Goal: Communication & Community: Answer question/provide support

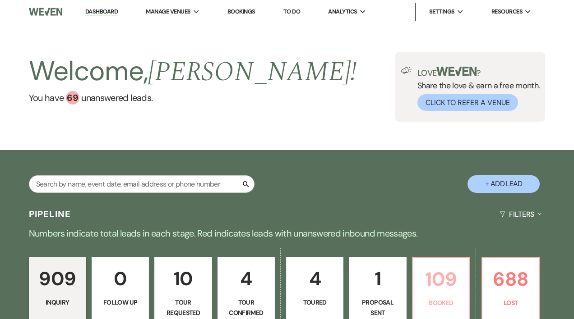
click at [443, 276] on p "109" at bounding box center [441, 279] width 46 height 30
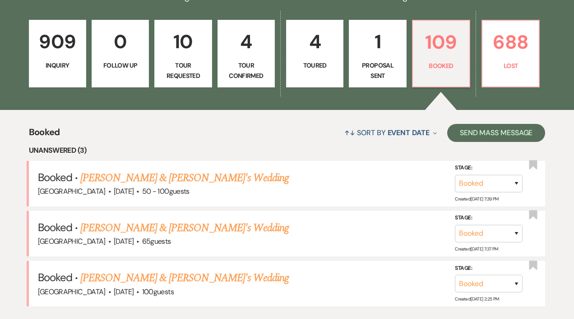
scroll to position [242, 0]
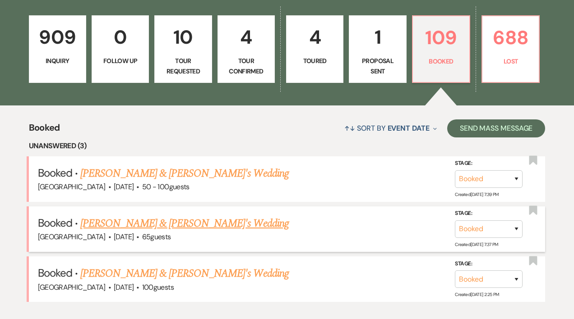
click at [149, 223] on link "[PERSON_NAME] & [PERSON_NAME]'s Wedding" at bounding box center [184, 224] width 208 height 16
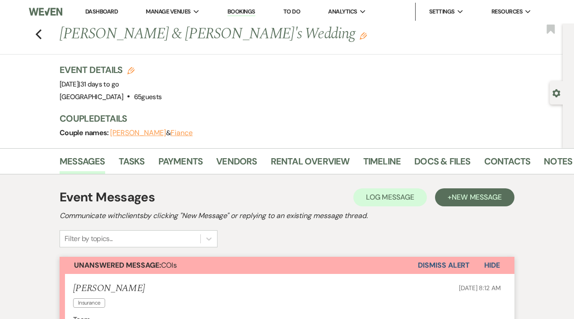
click at [425, 264] on button "Dismiss Alert" at bounding box center [444, 265] width 52 height 17
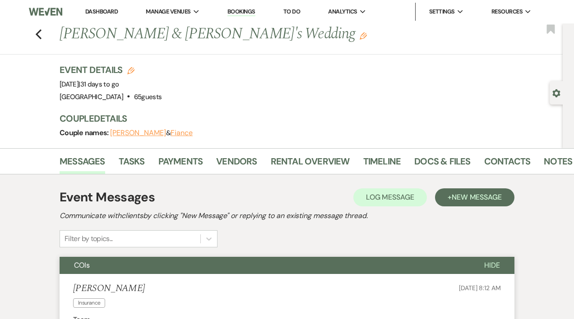
scroll to position [0, 0]
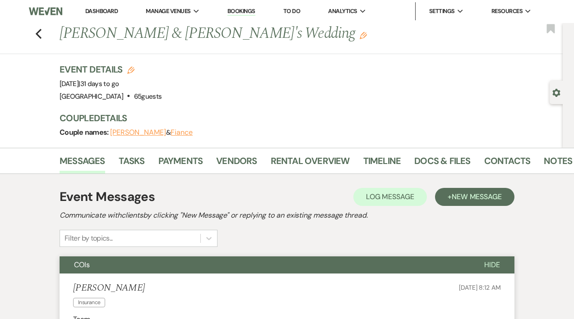
click at [97, 12] on link "Dashboard" at bounding box center [101, 11] width 32 height 8
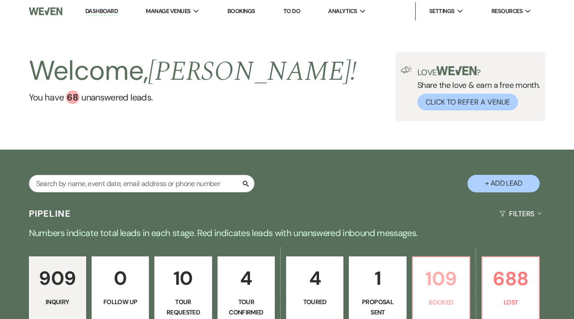
click at [438, 289] on p "109" at bounding box center [441, 279] width 46 height 30
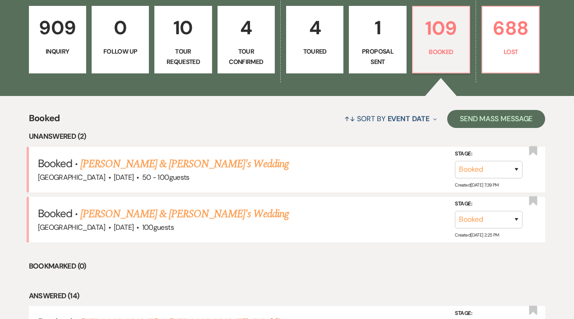
scroll to position [253, 0]
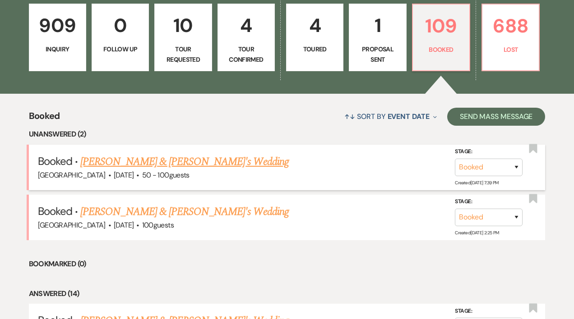
click at [150, 161] on link "[PERSON_NAME] & [PERSON_NAME]'s Wedding" at bounding box center [184, 162] width 208 height 16
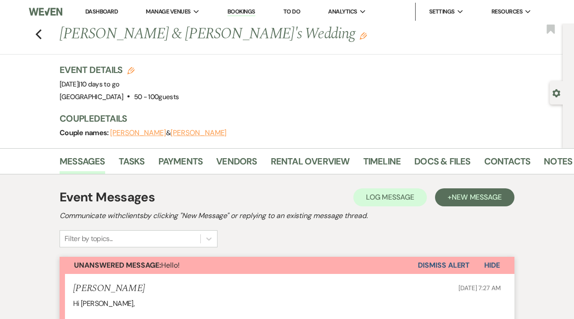
click at [128, 134] on button "[PERSON_NAME]" at bounding box center [138, 132] width 56 height 7
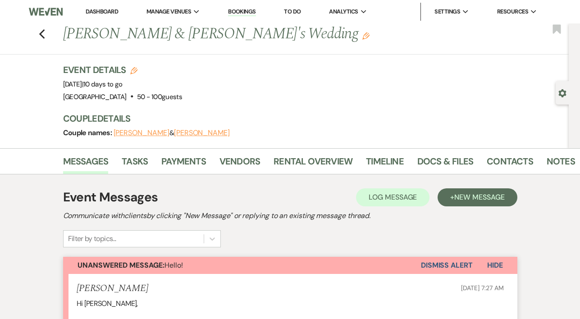
select select "email"
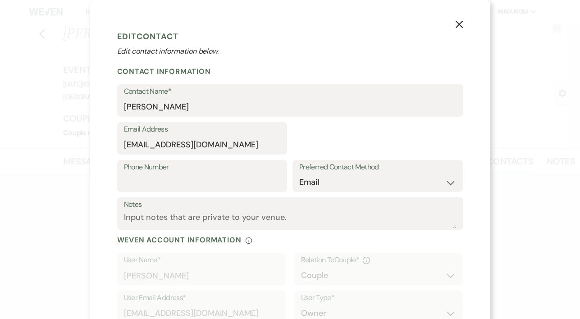
select select "1"
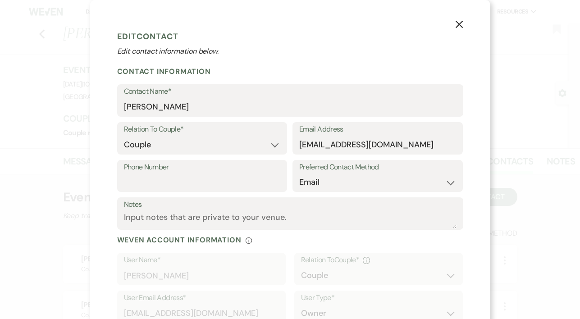
click at [515, 189] on div "X Edit Contact Edit contact information below. Contact Information Contact Name…" at bounding box center [290, 159] width 580 height 319
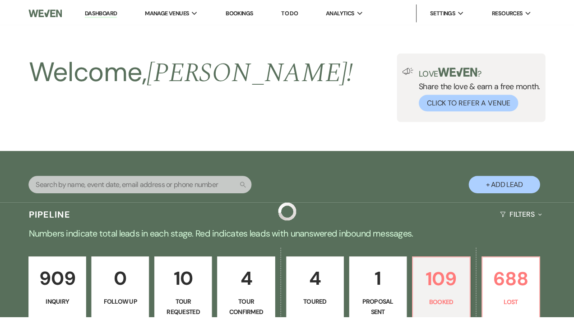
scroll to position [253, 0]
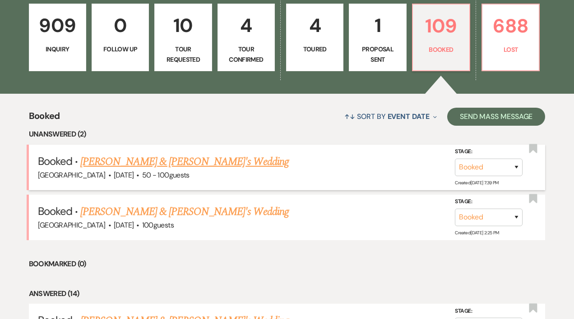
click at [116, 164] on link "[PERSON_NAME] & [PERSON_NAME]'s Wedding" at bounding box center [184, 162] width 208 height 16
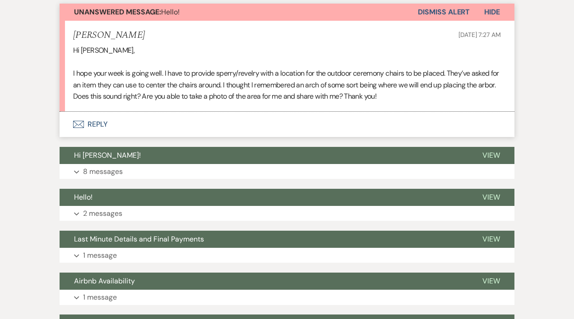
click at [97, 124] on button "Envelope Reply" at bounding box center [287, 124] width 455 height 25
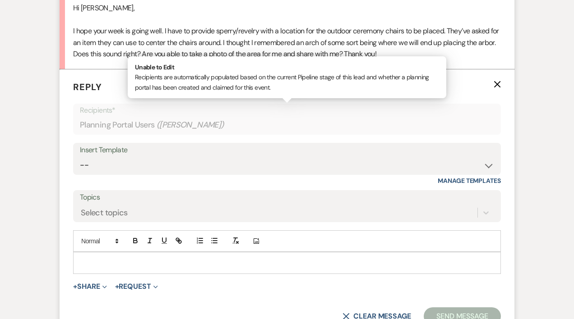
scroll to position [299, 0]
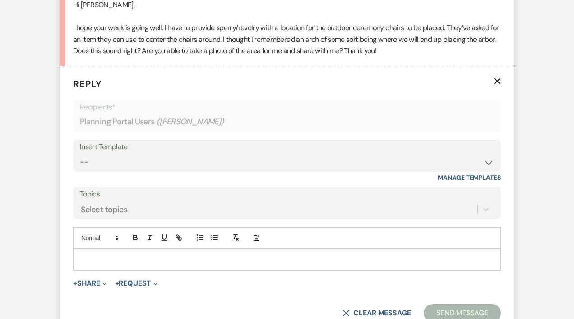
click at [96, 256] on p at bounding box center [286, 260] width 413 height 10
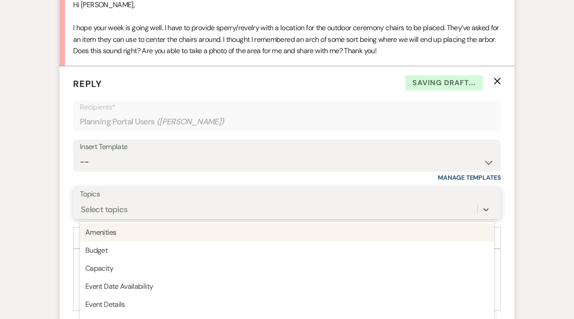
scroll to position [341, 0]
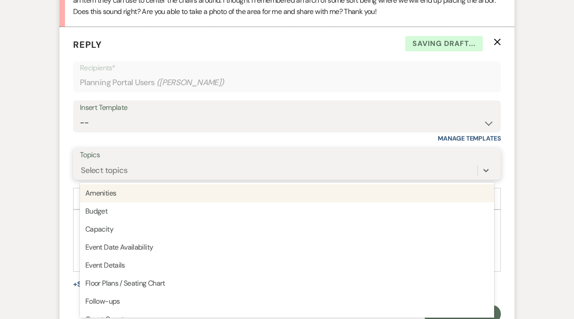
click at [96, 179] on div "option Amenities focused, 1 of 20. 20 results available. Use Up and Down to cho…" at bounding box center [287, 170] width 414 height 17
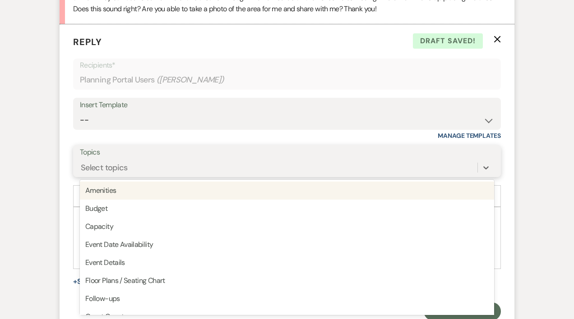
click at [86, 170] on div "Select topics" at bounding box center [104, 168] width 47 height 12
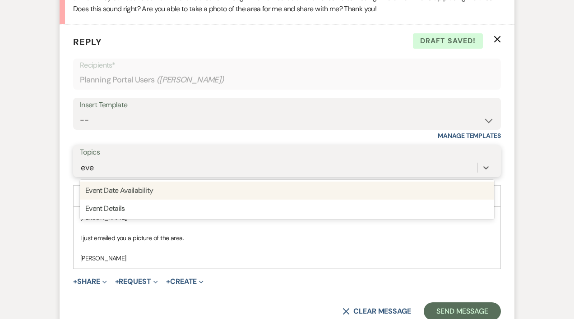
type input "even"
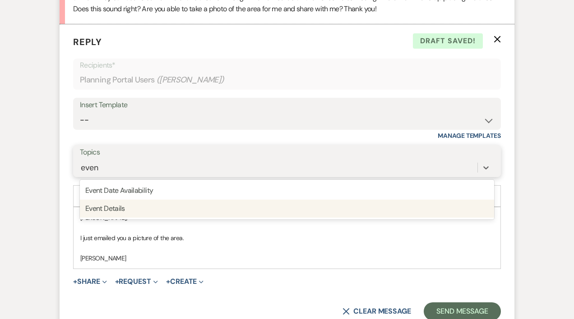
click at [115, 210] on div "Event Details" at bounding box center [287, 209] width 414 height 18
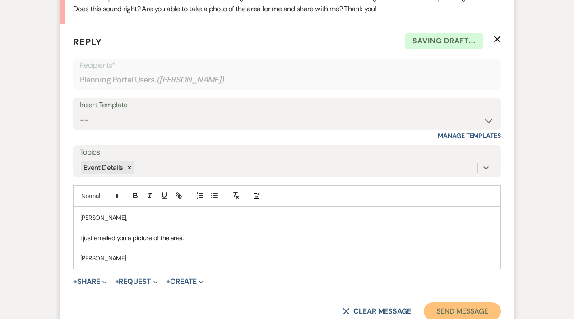
click at [441, 309] on button "Send Message" at bounding box center [462, 312] width 77 height 18
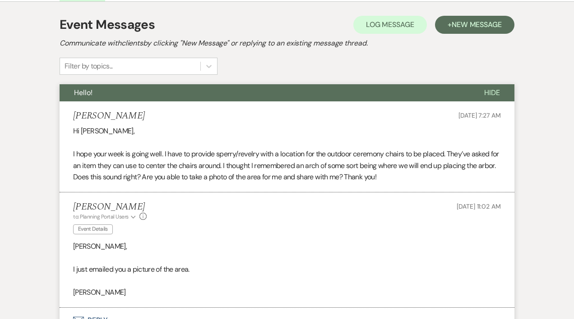
scroll to position [0, 0]
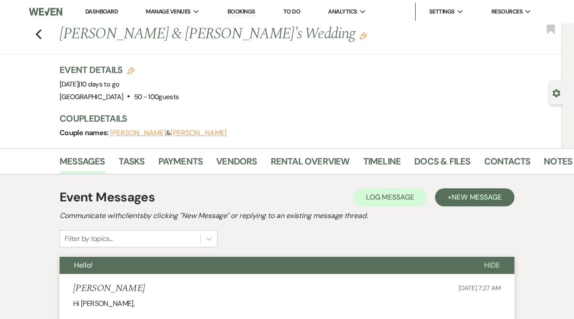
click at [96, 11] on link "Dashboard" at bounding box center [101, 12] width 32 height 8
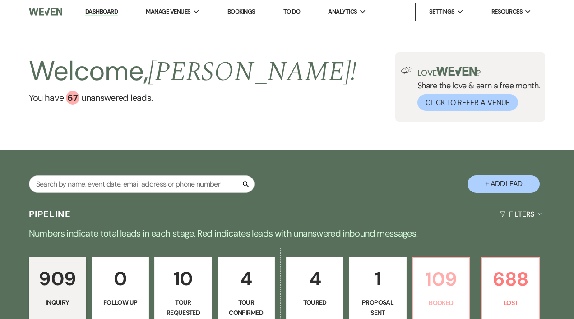
click at [442, 286] on p "109" at bounding box center [441, 279] width 46 height 30
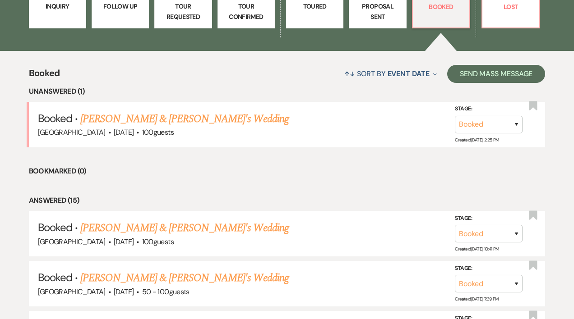
scroll to position [317, 0]
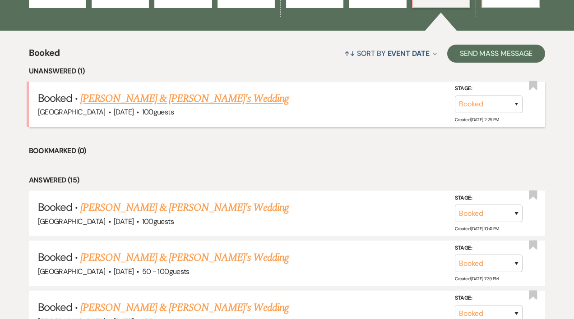
click at [139, 101] on link "[PERSON_NAME] & [PERSON_NAME]'s Wedding" at bounding box center [184, 99] width 208 height 16
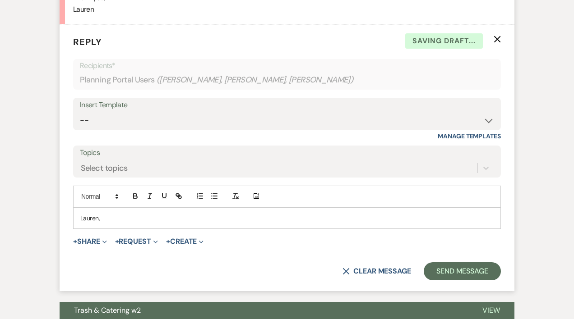
scroll to position [384, 0]
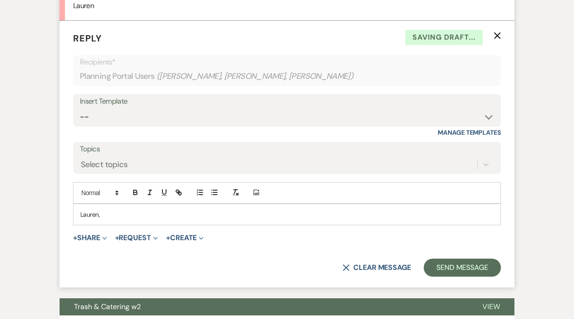
click at [110, 216] on p "Lauren," at bounding box center [286, 215] width 413 height 10
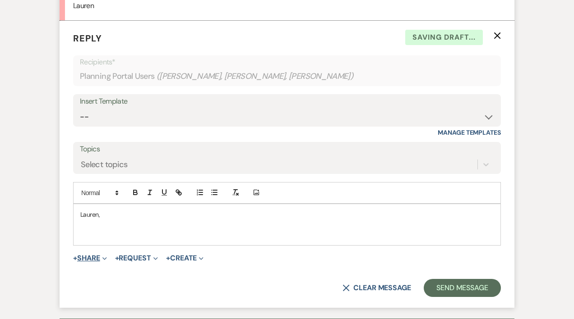
click at [106, 258] on use "button" at bounding box center [104, 259] width 4 height 3
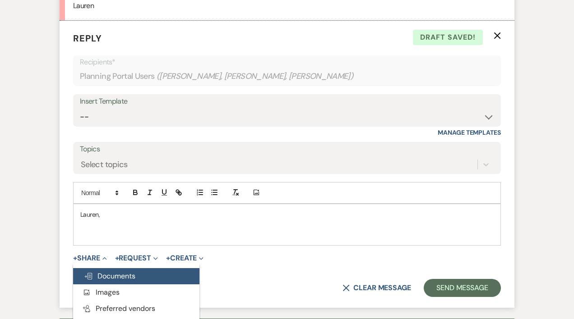
click at [107, 272] on span "Doc Upload Documents" at bounding box center [109, 276] width 51 height 9
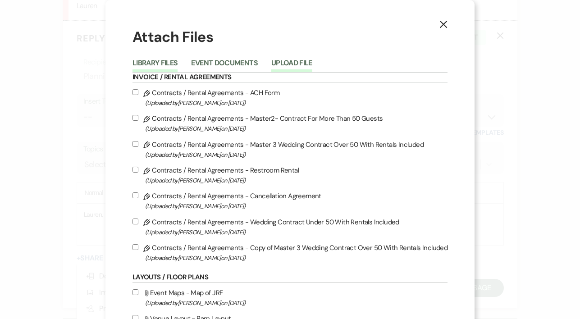
click at [277, 64] on button "Upload File" at bounding box center [292, 66] width 41 height 13
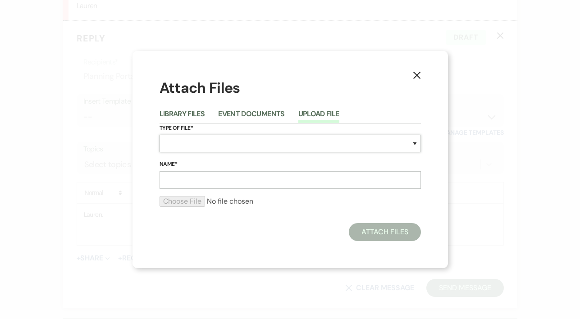
click at [227, 138] on select "Special Event Insurance Vendor Certificate of Insurance Contracts / Rental Agre…" at bounding box center [291, 144] width 262 height 18
click at [196, 141] on select "Special Event Insurance Vendor Certificate of Insurance Contracts / Rental Agre…" at bounding box center [291, 144] width 262 height 18
select select "0"
click at [160, 135] on select "Special Event Insurance Vendor Certificate of Insurance Contracts / Rental Agre…" at bounding box center [291, 144] width 262 height 18
click at [194, 181] on input "Name*" at bounding box center [291, 180] width 262 height 18
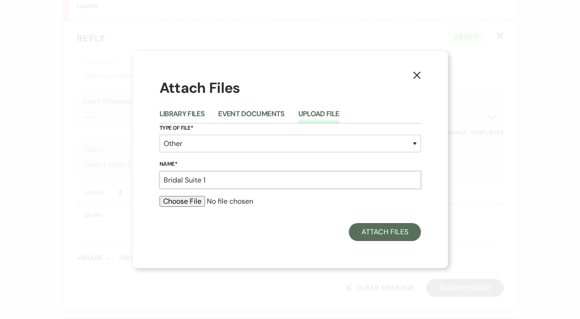
type input "Bridal Suite 1"
click at [200, 200] on input "file" at bounding box center [291, 201] width 262 height 11
type input "C:\fakepath\IMG_4746.jpeg"
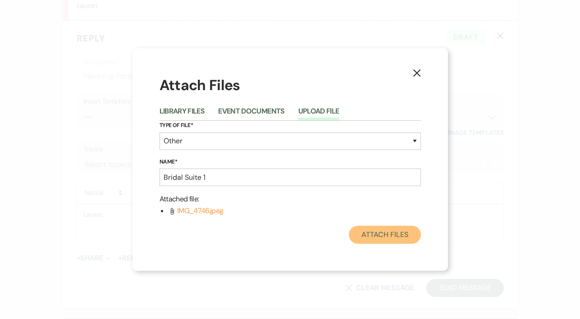
click at [388, 235] on button "Attach Files" at bounding box center [385, 235] width 72 height 18
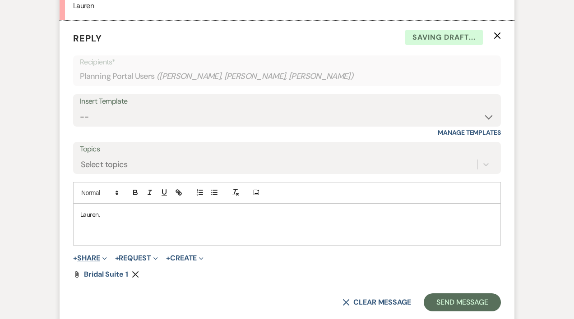
click at [106, 256] on span "Expand" at bounding box center [103, 257] width 7 height 9
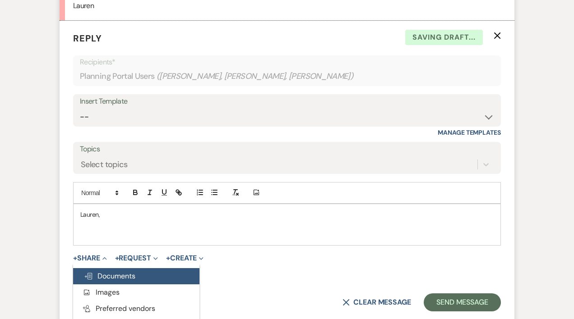
click at [111, 276] on span "Doc Upload Documents" at bounding box center [109, 276] width 51 height 9
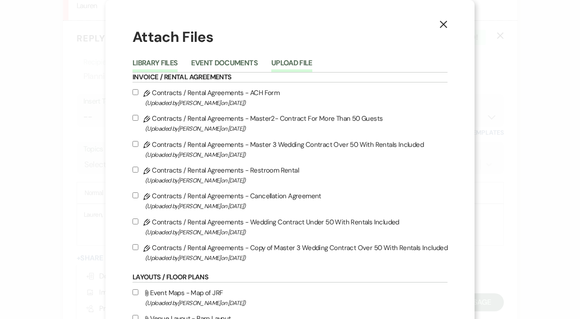
click at [294, 62] on button "Upload File" at bounding box center [292, 66] width 41 height 13
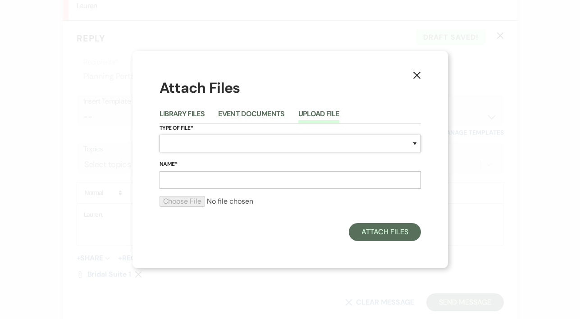
click at [207, 141] on select "Special Event Insurance Vendor Certificate of Insurance Contracts / Rental Agre…" at bounding box center [291, 144] width 262 height 18
select select "0"
click at [160, 135] on select "Special Event Insurance Vendor Certificate of Insurance Contracts / Rental Agre…" at bounding box center [291, 144] width 262 height 18
click at [180, 181] on input "Name*" at bounding box center [291, 180] width 262 height 18
type input "Bridal Suite 2"
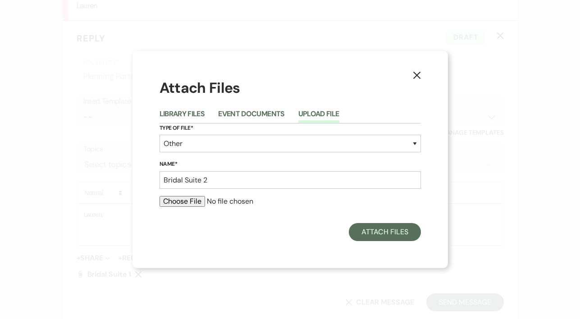
click at [178, 201] on input "file" at bounding box center [291, 201] width 262 height 11
type input "C:\fakepath\IMG_4745.jpeg"
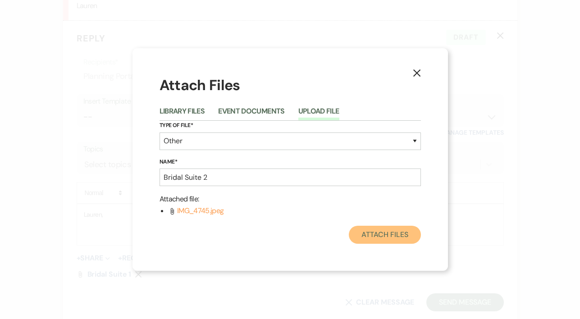
click at [391, 234] on button "Attach Files" at bounding box center [385, 235] width 72 height 18
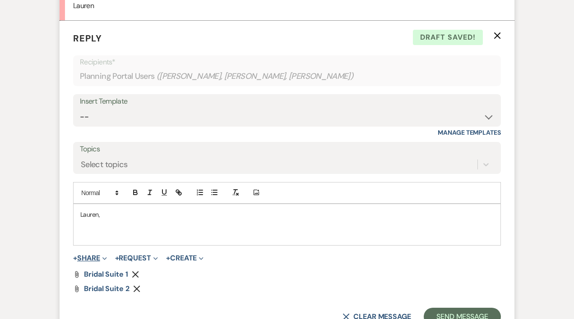
click at [92, 258] on button "+ Share Expand" at bounding box center [90, 258] width 34 height 7
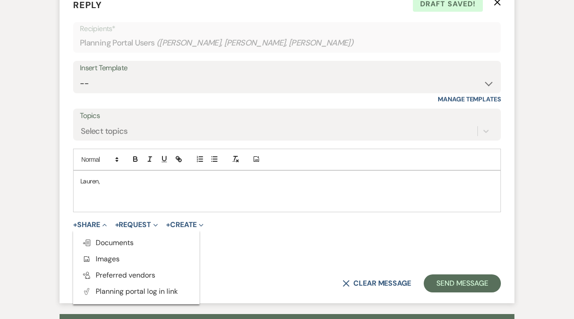
scroll to position [450, 0]
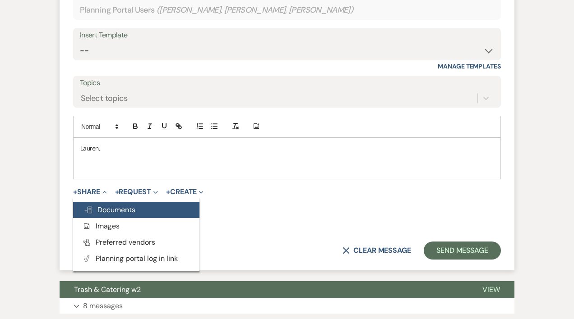
click at [129, 211] on span "Doc Upload Documents" at bounding box center [109, 209] width 51 height 9
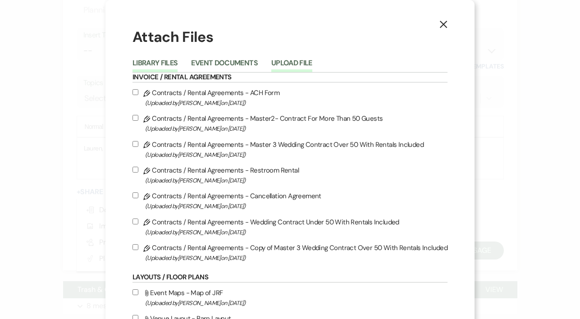
click at [282, 60] on button "Upload File" at bounding box center [292, 66] width 41 height 13
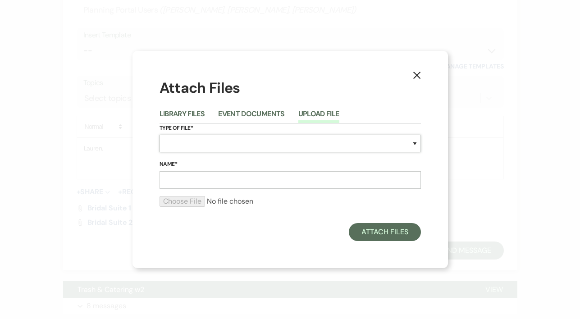
click at [193, 143] on select "Special Event Insurance Vendor Certificate of Insurance Contracts / Rental Agre…" at bounding box center [291, 144] width 262 height 18
select select "0"
click at [160, 135] on select "Special Event Insurance Vendor Certificate of Insurance Contracts / Rental Agre…" at bounding box center [291, 144] width 262 height 18
click at [175, 179] on input "Name*" at bounding box center [291, 180] width 262 height 18
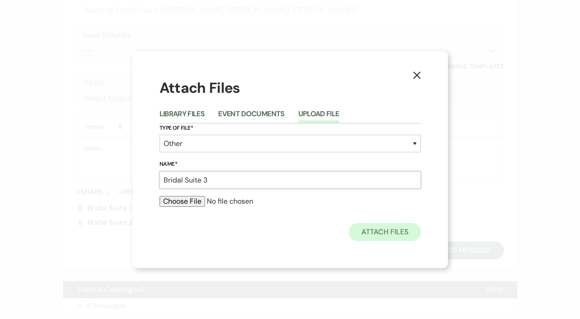
type input "Bridal Suite 3"
click at [373, 235] on button "Attach Files" at bounding box center [385, 232] width 72 height 18
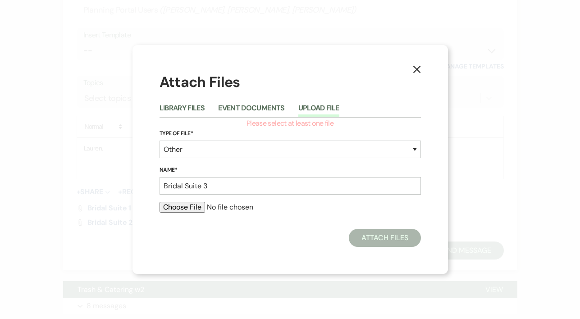
click at [189, 208] on input "file" at bounding box center [291, 207] width 262 height 11
type input "C:\fakepath\IMG_4744.jpeg"
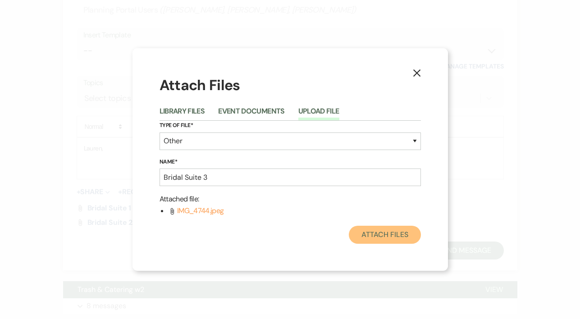
click at [378, 234] on button "Attach Files" at bounding box center [385, 235] width 72 height 18
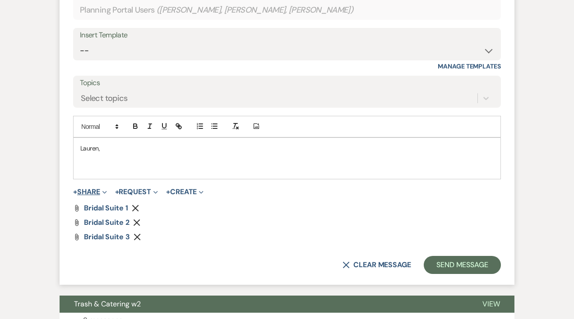
click at [106, 192] on icon "Expand" at bounding box center [104, 192] width 5 height 5
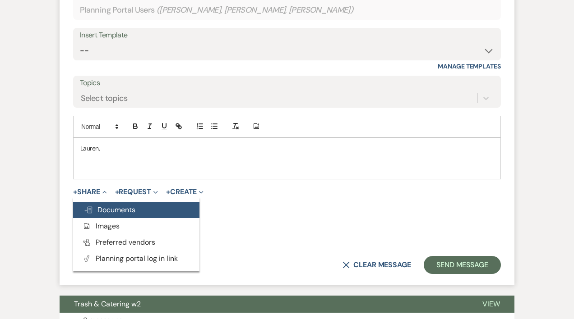
click at [106, 210] on span "Doc Upload Documents" at bounding box center [109, 209] width 51 height 9
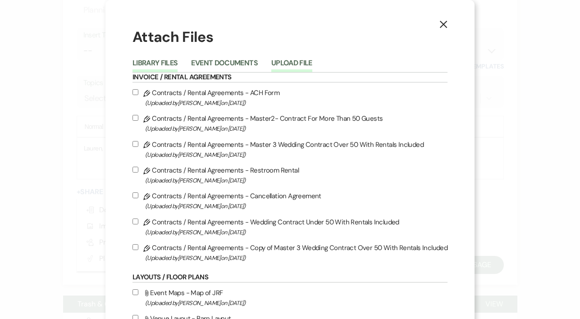
click at [282, 61] on button "Upload File" at bounding box center [292, 66] width 41 height 13
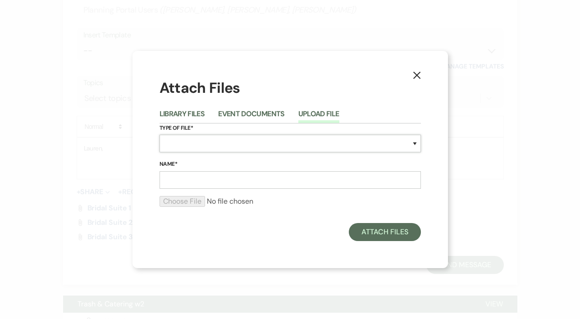
click at [194, 141] on select "Special Event Insurance Vendor Certificate of Insurance Contracts / Rental Agre…" at bounding box center [291, 144] width 262 height 18
select select "0"
click at [160, 135] on select "Special Event Insurance Vendor Certificate of Insurance Contracts / Rental Agre…" at bounding box center [291, 144] width 262 height 18
click at [171, 178] on input "Name*" at bounding box center [291, 180] width 262 height 18
type input "Bridal Suite 4"
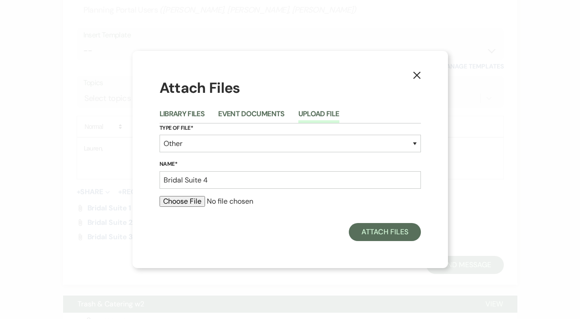
click at [180, 203] on input "file" at bounding box center [291, 201] width 262 height 11
type input "C:\fakepath\IMG_4743.jpeg"
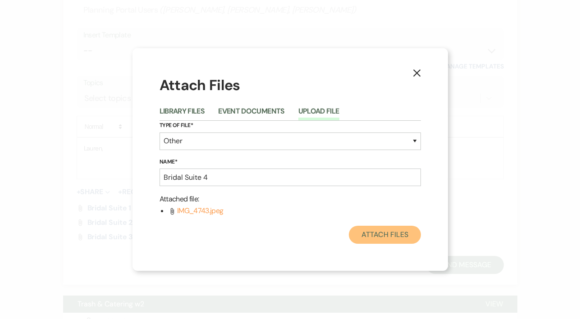
click at [382, 234] on button "Attach Files" at bounding box center [385, 235] width 72 height 18
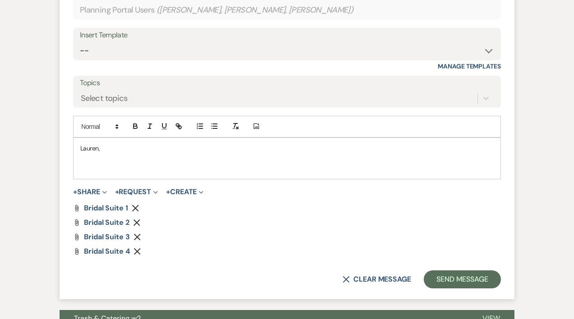
click at [132, 149] on p "Lauren," at bounding box center [286, 148] width 413 height 10
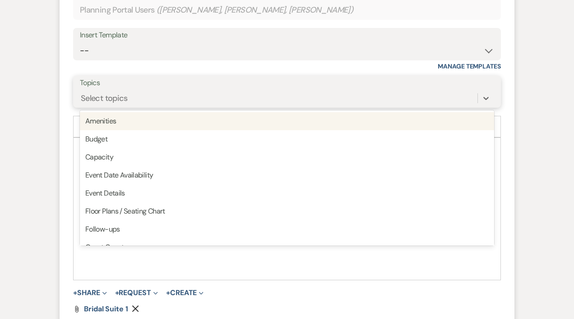
click at [106, 93] on div "Select topics" at bounding box center [104, 98] width 47 height 12
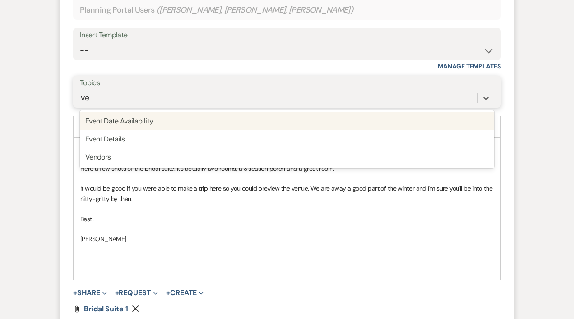
type input "ven"
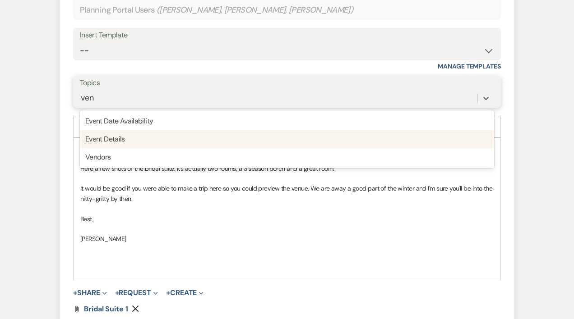
click at [113, 139] on div "Event Details" at bounding box center [287, 139] width 414 height 18
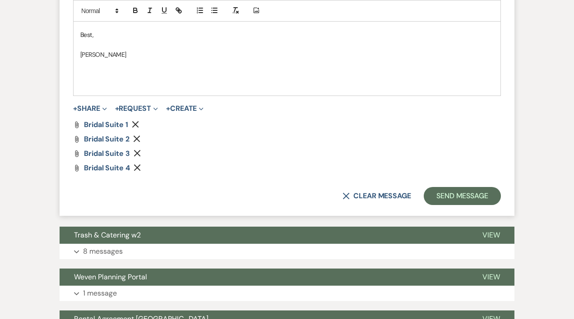
scroll to position [634, 0]
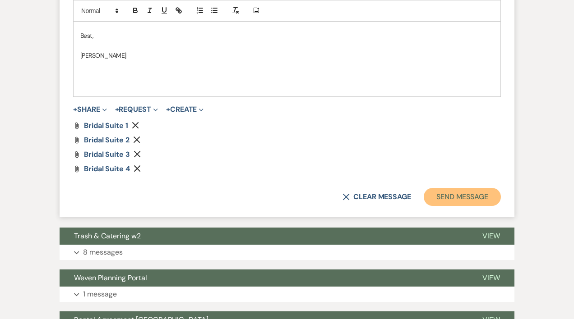
click at [469, 195] on button "Send Message" at bounding box center [462, 197] width 77 height 18
